Goal: Task Accomplishment & Management: Complete application form

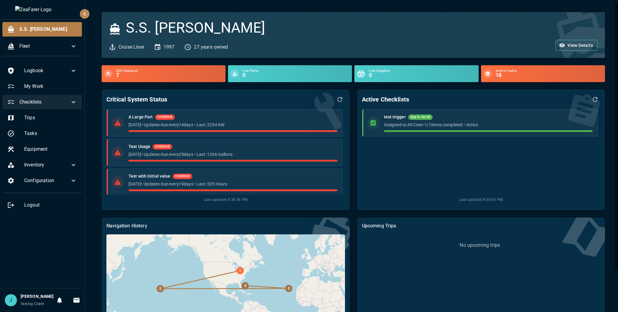
click at [47, 103] on span "Checklists" at bounding box center [44, 102] width 50 height 7
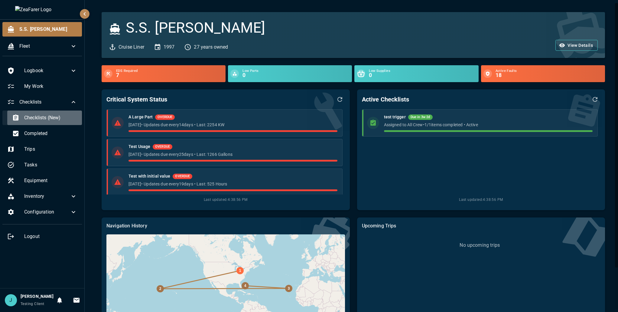
click at [52, 122] on div "Checklists (New)" at bounding box center [44, 118] width 75 height 15
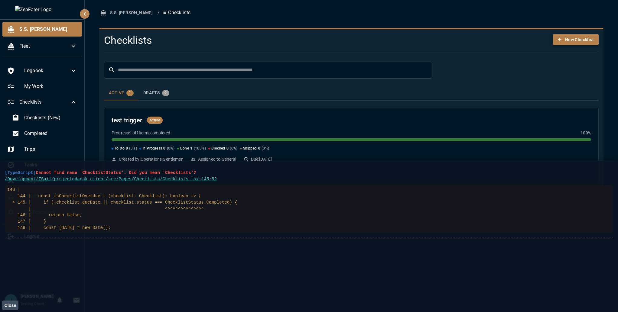
click at [558, 39] on icon "button" at bounding box center [560, 40] width 6 height 6
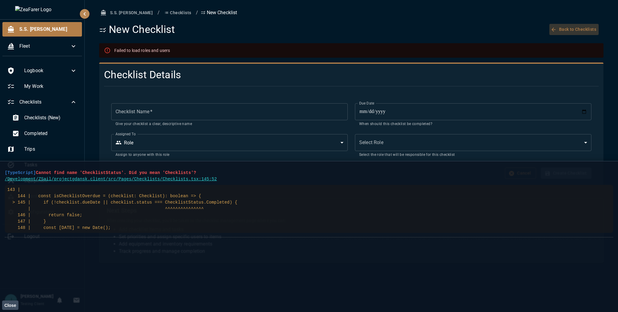
click at [577, 31] on button "Back to Checklists" at bounding box center [573, 29] width 49 height 11
